Goal: Information Seeking & Learning: Learn about a topic

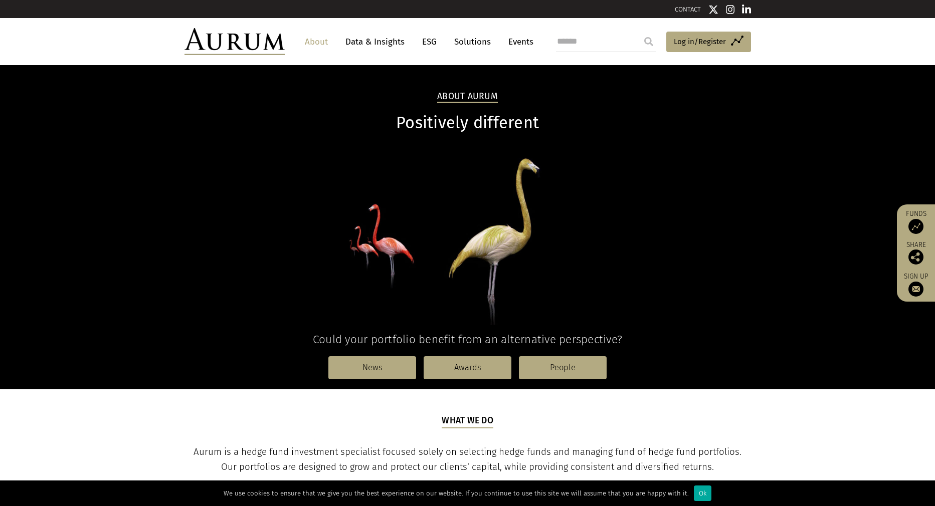
click at [439, 43] on link "ESG" at bounding box center [429, 42] width 25 height 19
click at [428, 43] on link "ESG" at bounding box center [429, 42] width 25 height 19
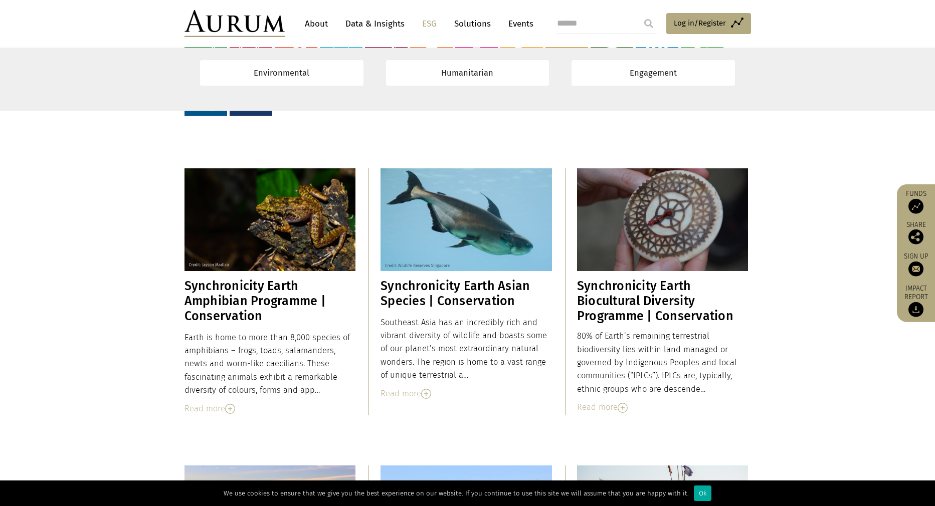
scroll to position [1605, 0]
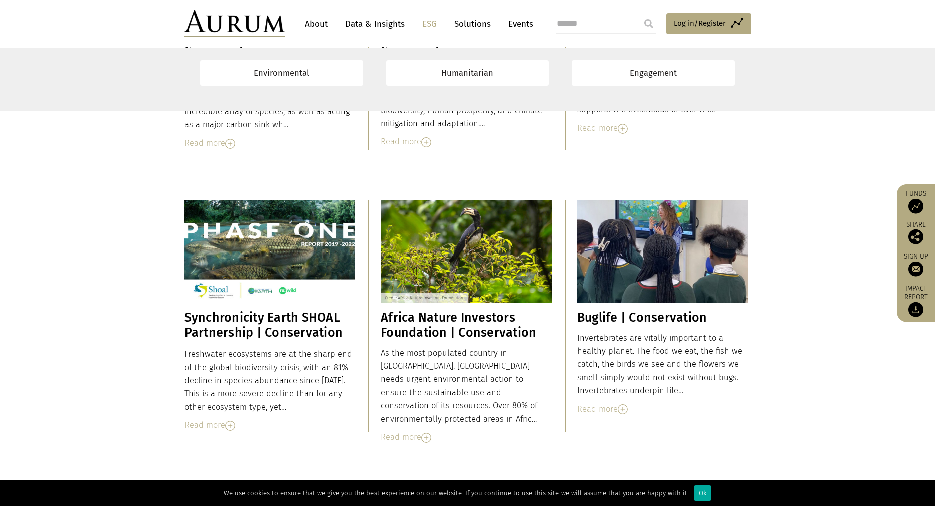
click at [446, 331] on h3 "Africa Nature Investors Foundation | Conservation" at bounding box center [466, 325] width 171 height 30
click at [417, 431] on div "Read more" at bounding box center [466, 437] width 171 height 13
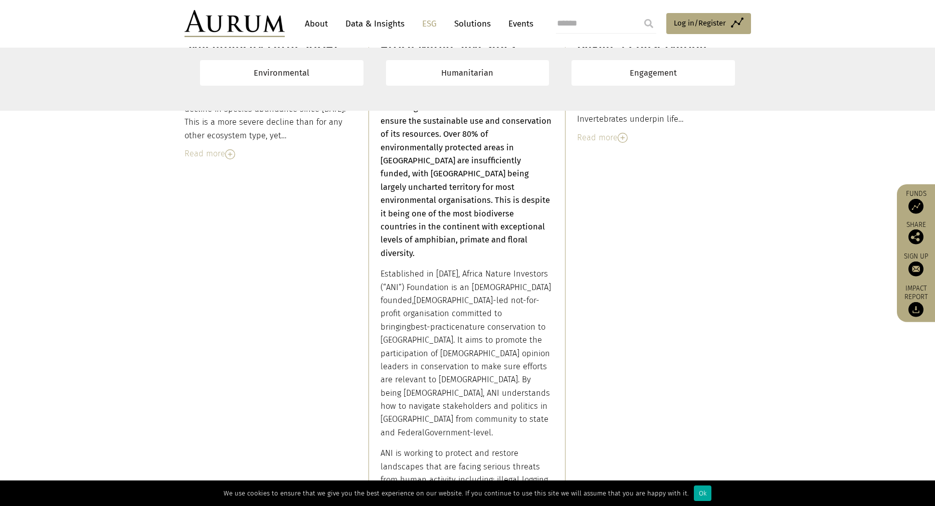
scroll to position [1878, 0]
